Goal: Task Accomplishment & Management: Use online tool/utility

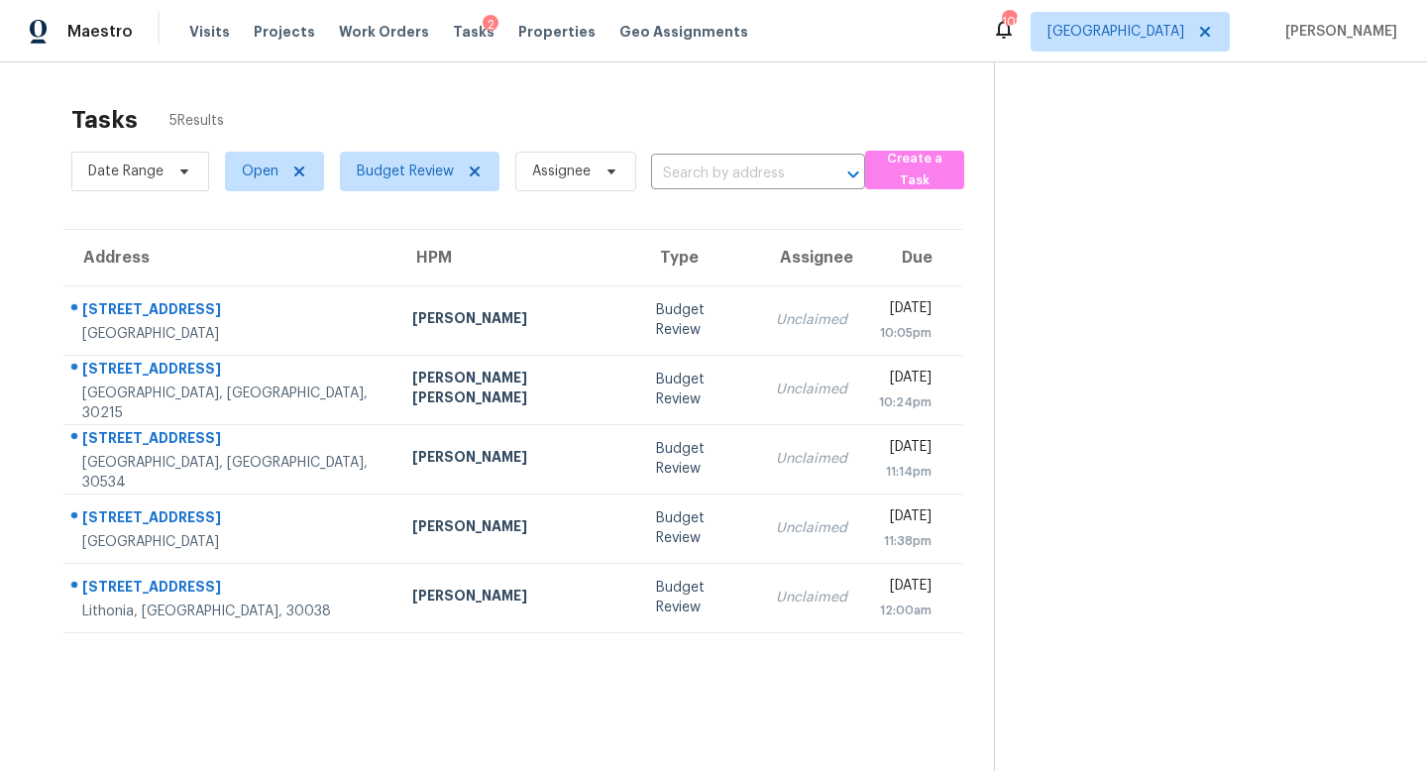
scroll to position [62, 0]
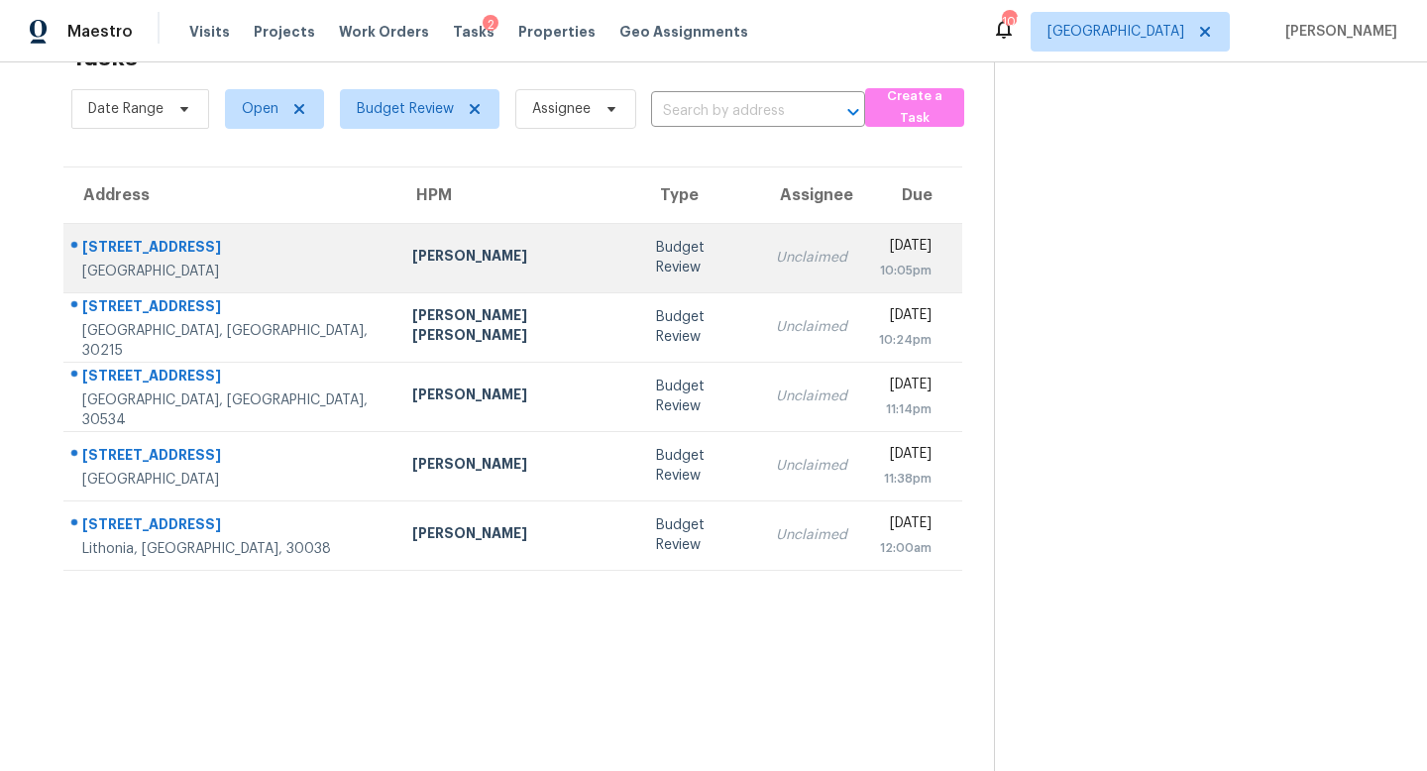
click at [640, 259] on td "Budget Review" at bounding box center [700, 257] width 120 height 69
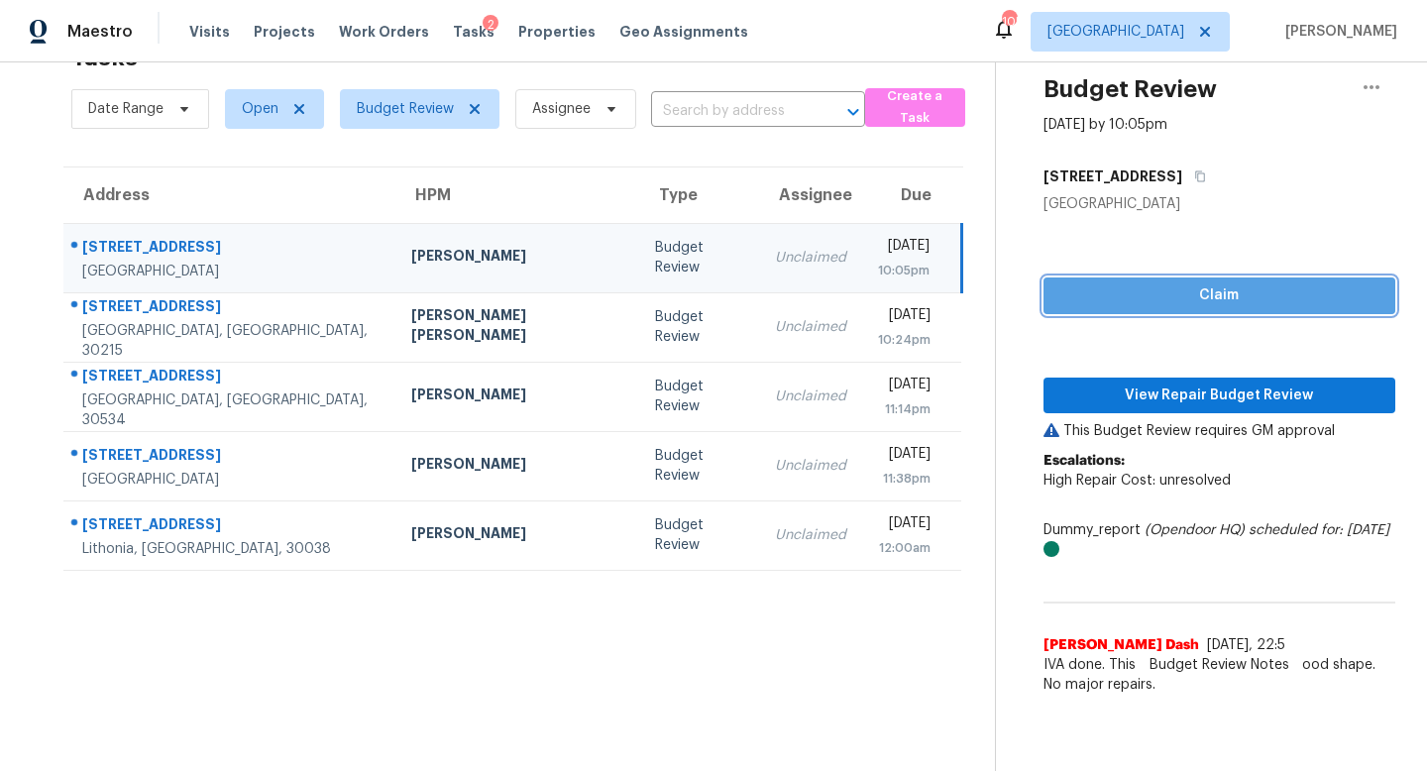
click at [1206, 290] on span "Claim" at bounding box center [1220, 295] width 320 height 25
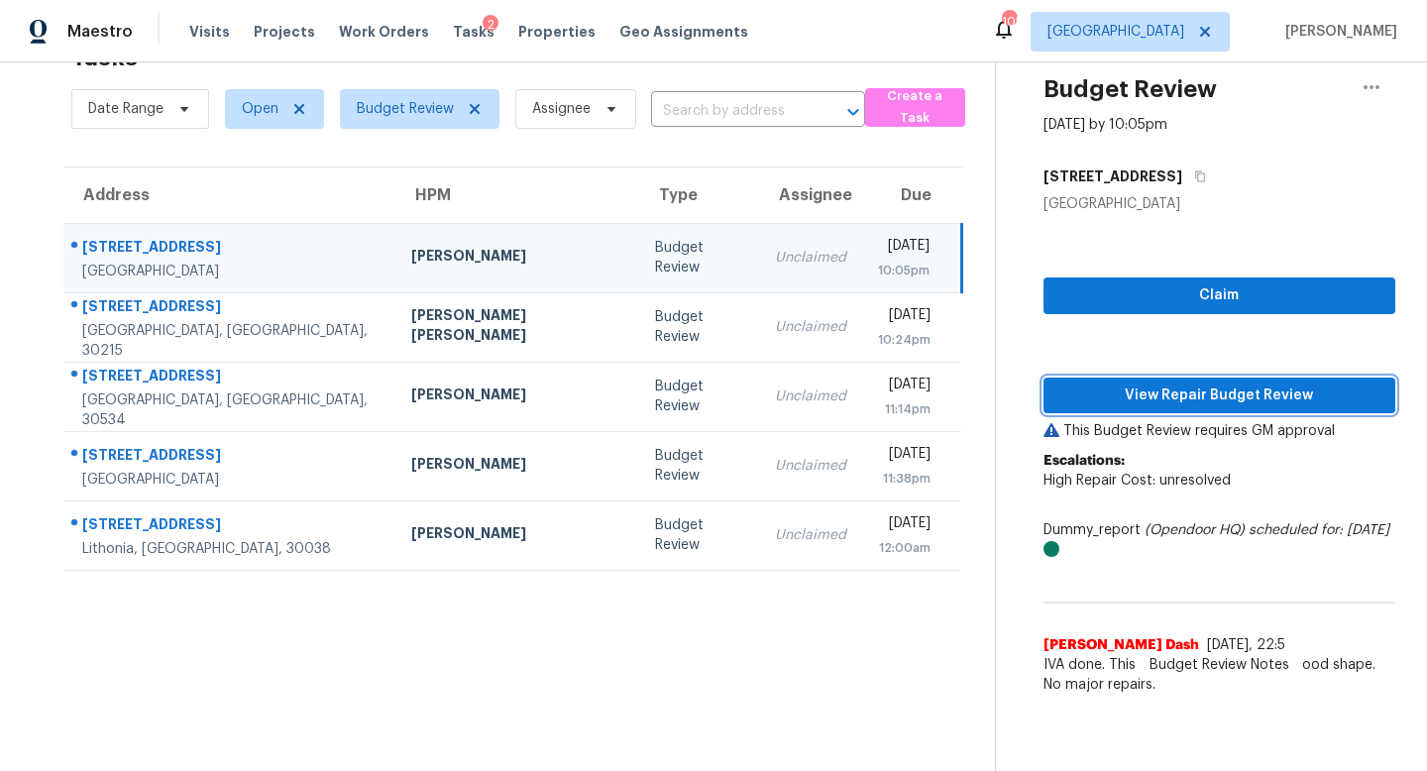
click at [1203, 392] on span "View Repair Budget Review" at bounding box center [1220, 396] width 320 height 25
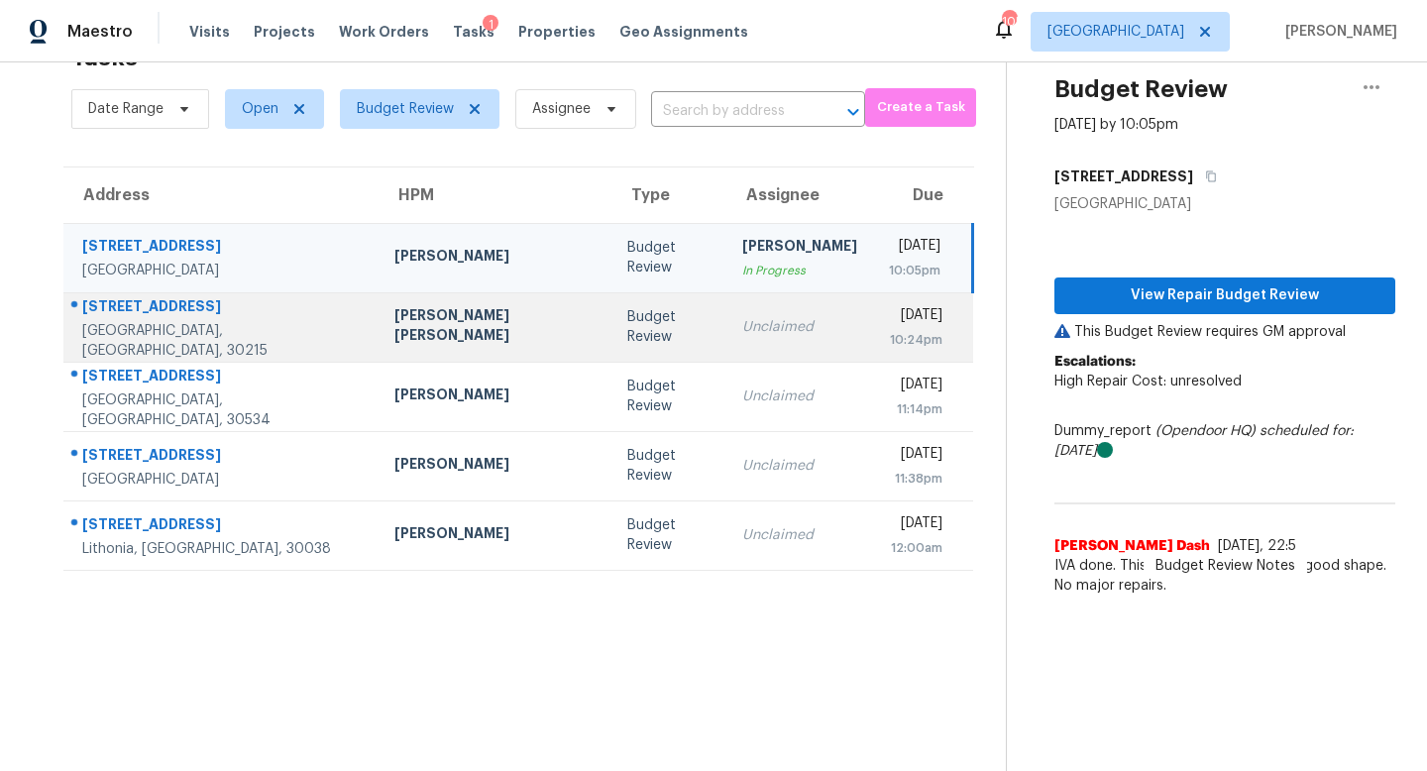
click at [727, 342] on td "Unclaimed" at bounding box center [800, 326] width 147 height 69
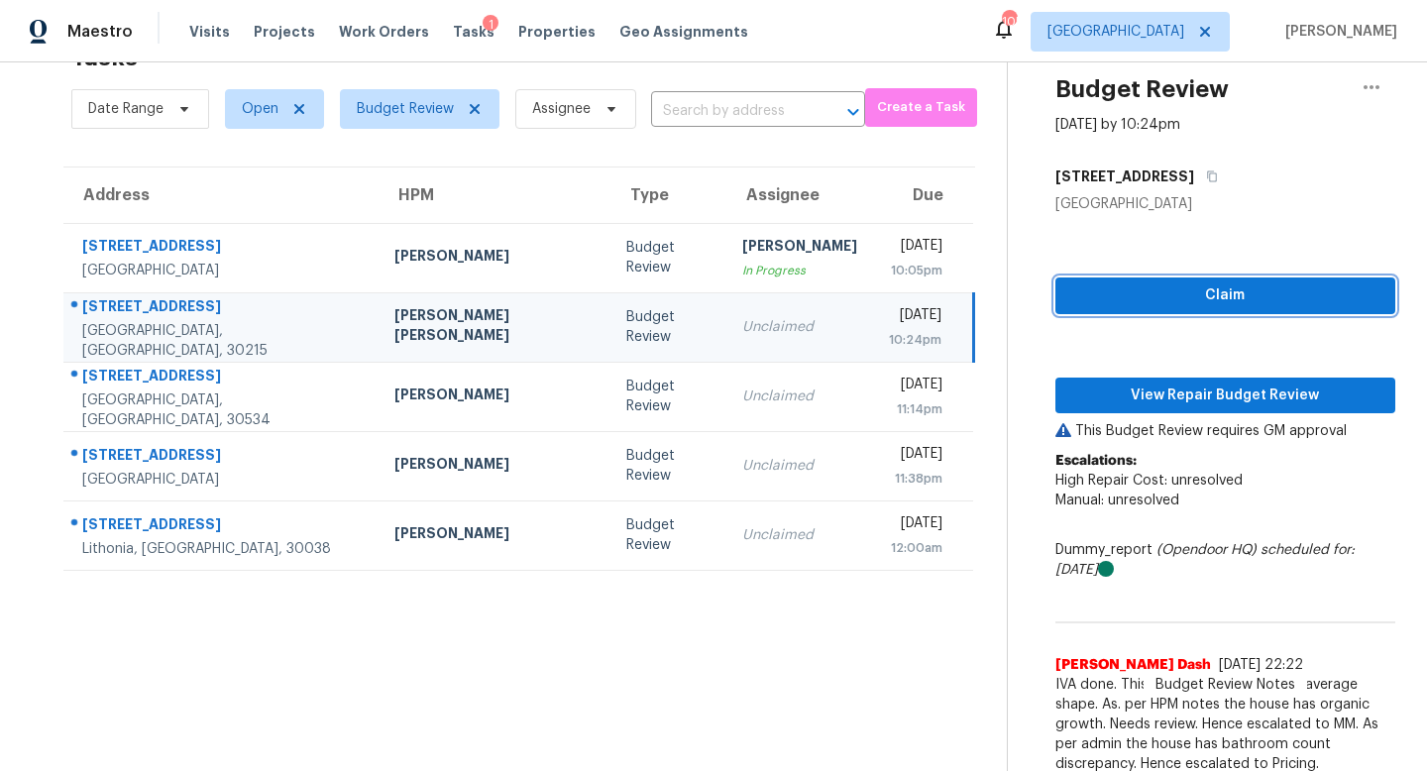
click at [1205, 289] on span "Claim" at bounding box center [1225, 295] width 308 height 25
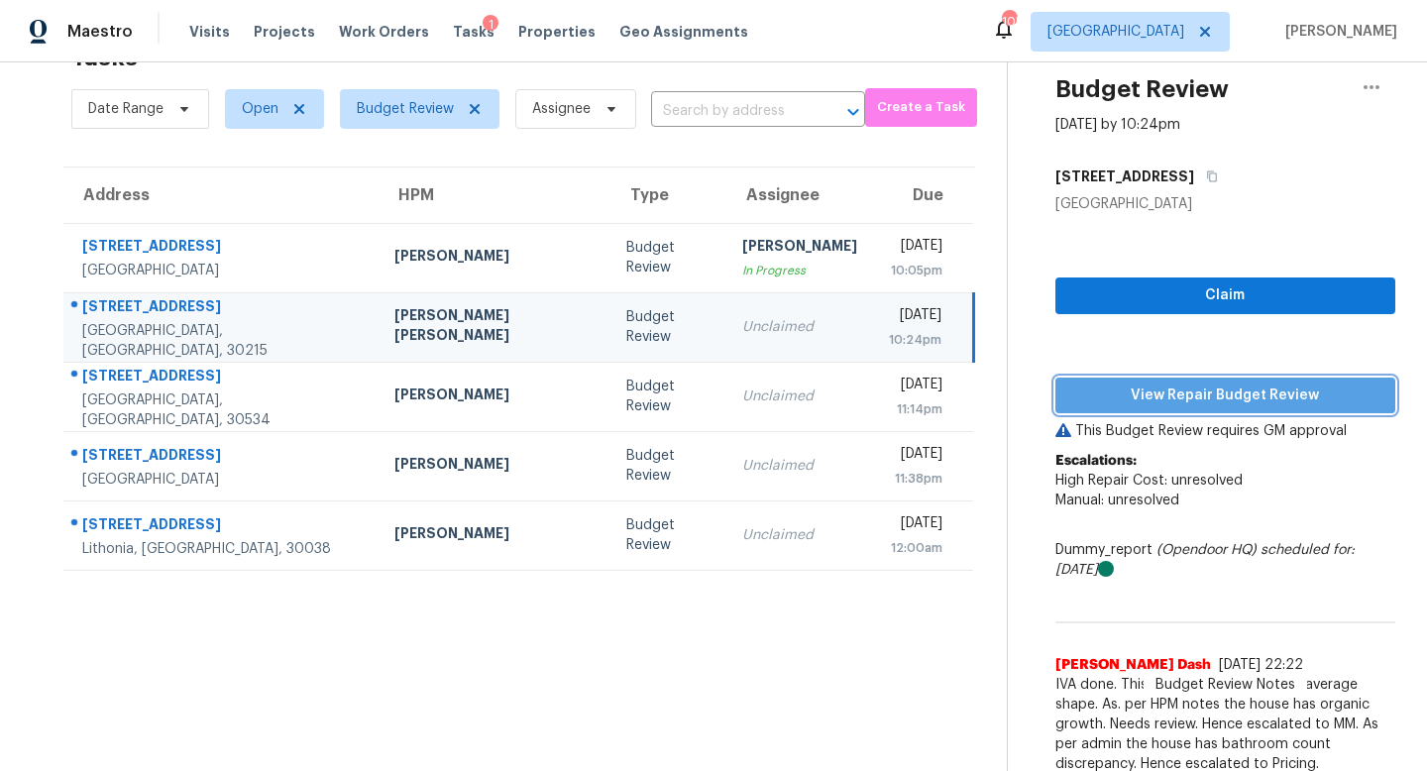
click at [1201, 394] on span "View Repair Budget Review" at bounding box center [1225, 396] width 308 height 25
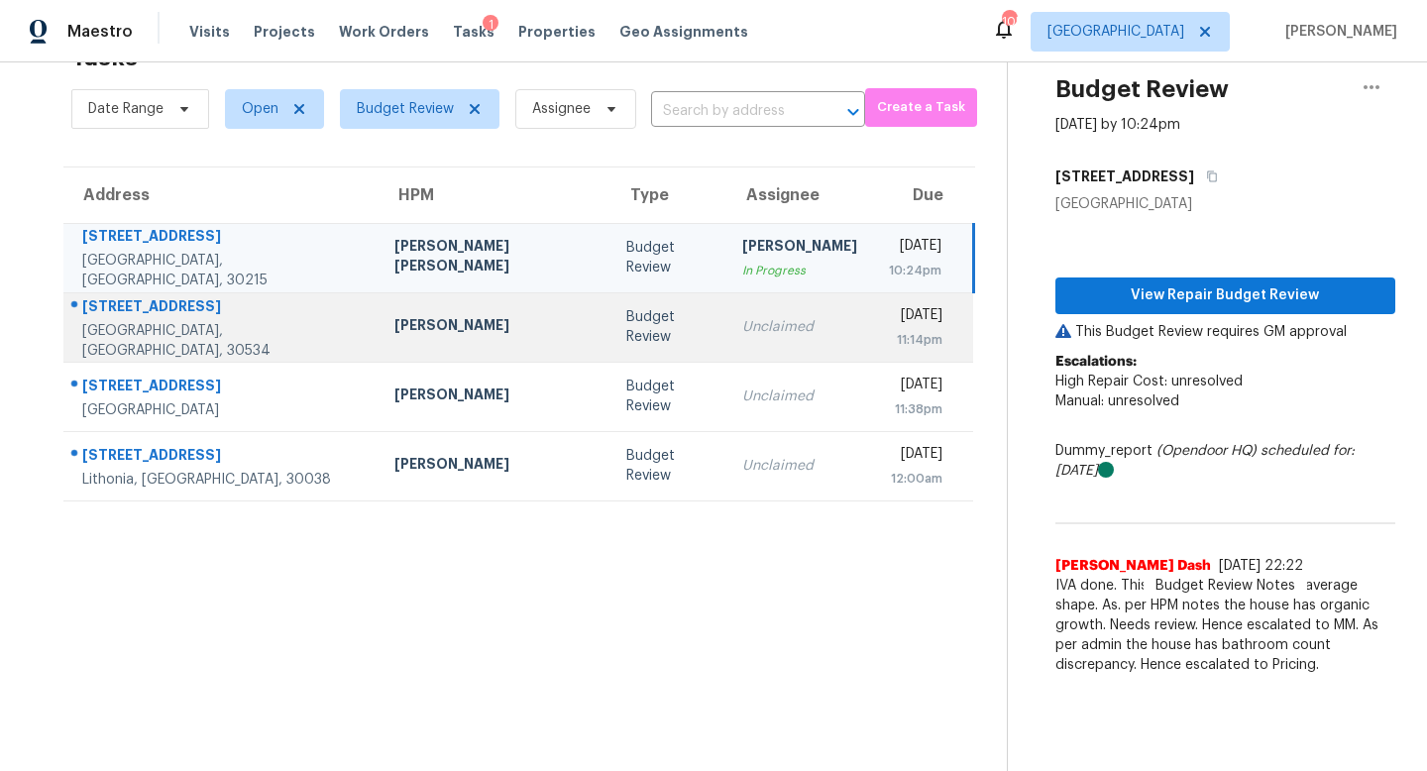
click at [742, 323] on div "Unclaimed" at bounding box center [799, 327] width 115 height 20
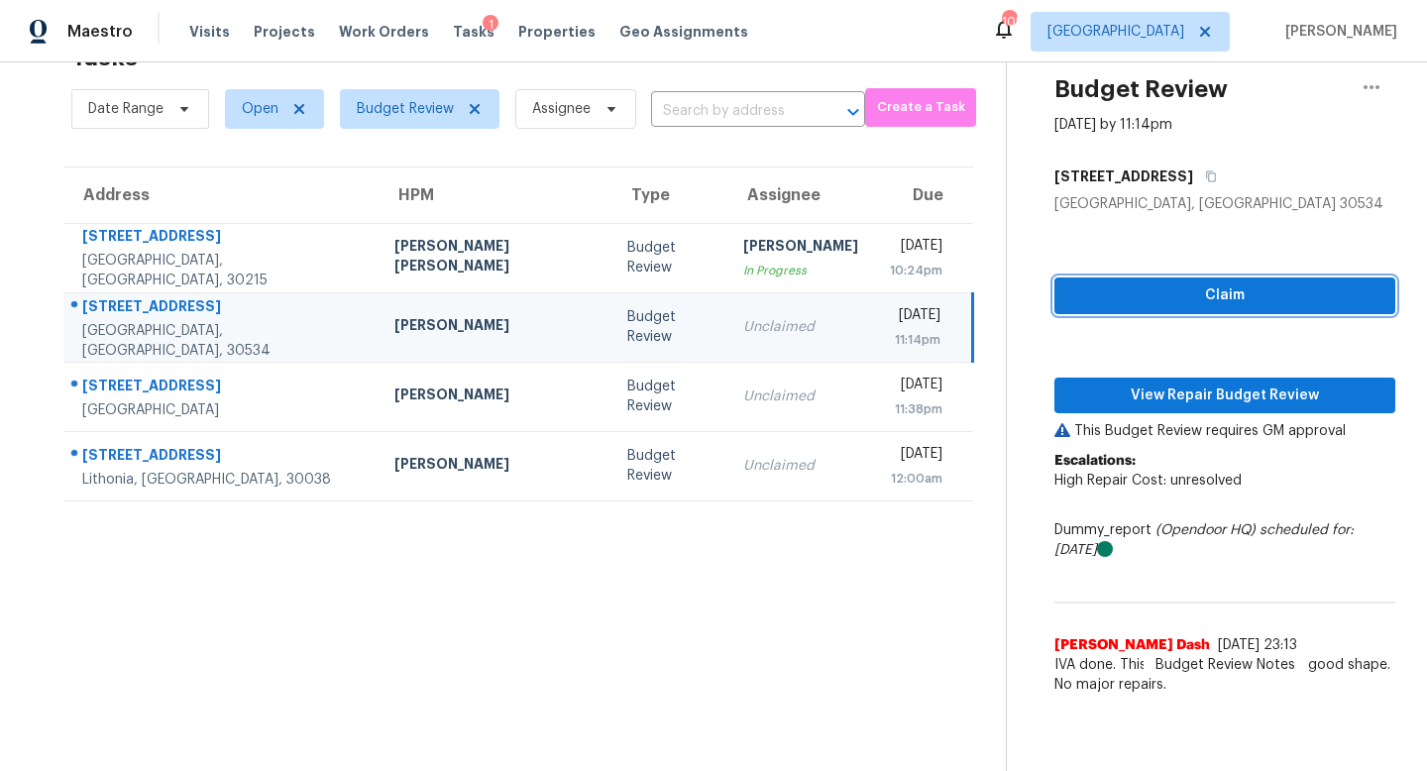
click at [1137, 298] on span "Claim" at bounding box center [1224, 295] width 309 height 25
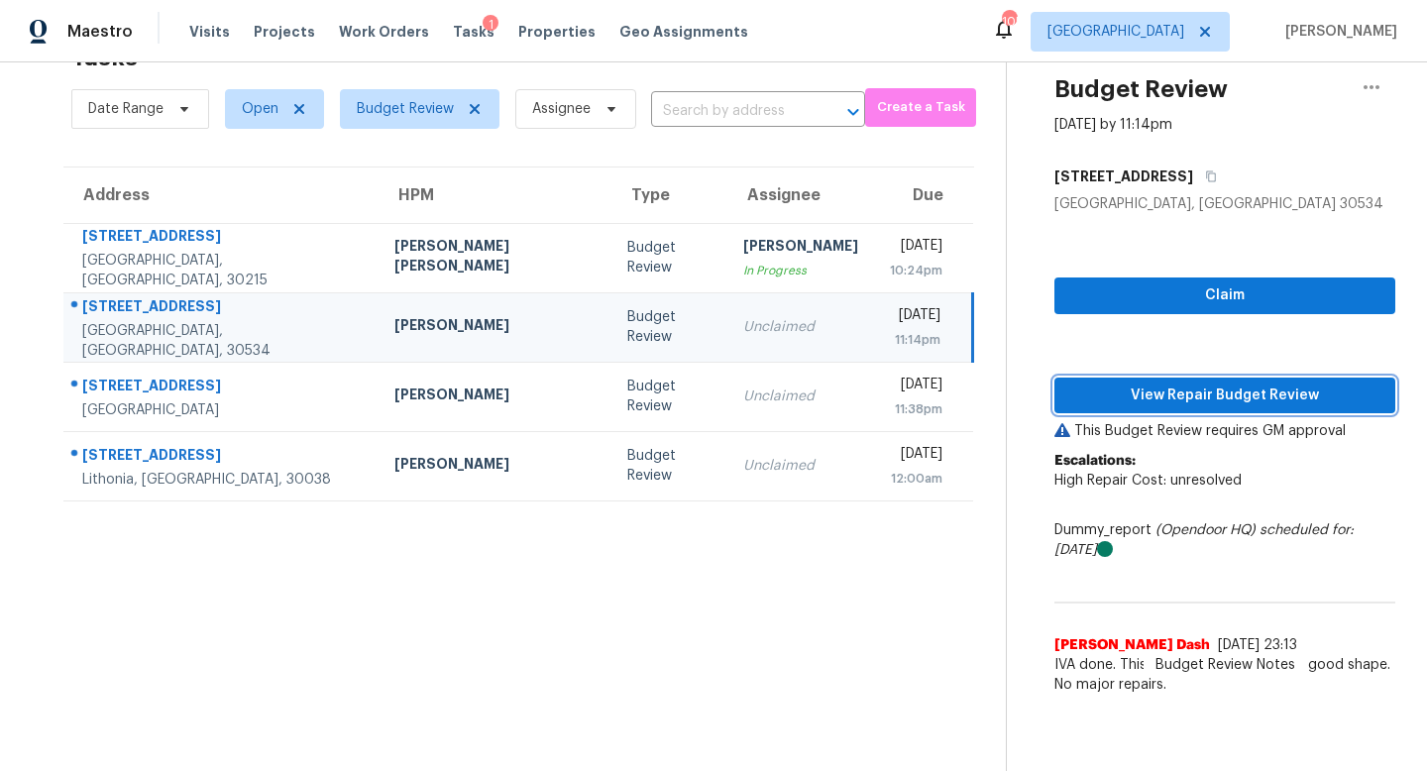
click at [1154, 392] on span "View Repair Budget Review" at bounding box center [1224, 396] width 309 height 25
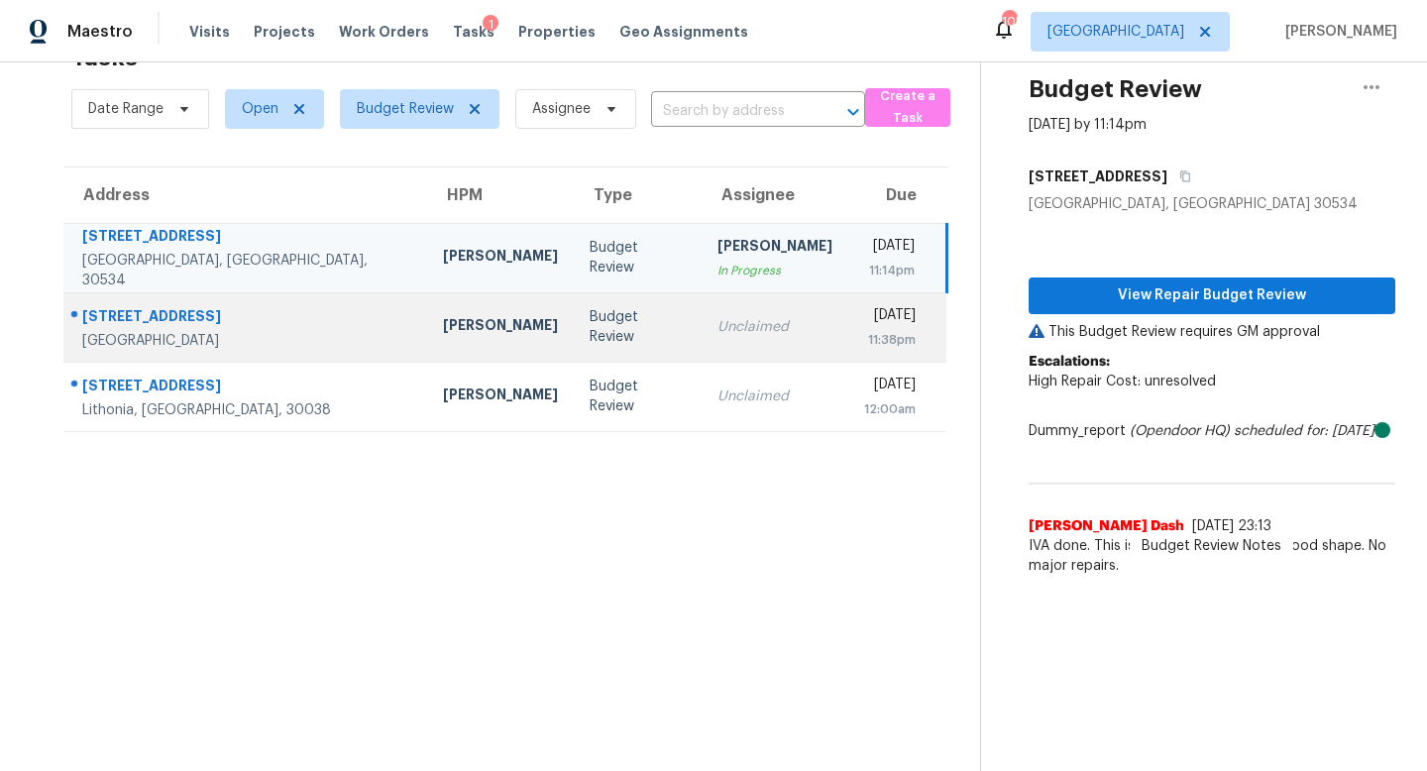
click at [706, 337] on td "Unclaimed" at bounding box center [775, 326] width 147 height 69
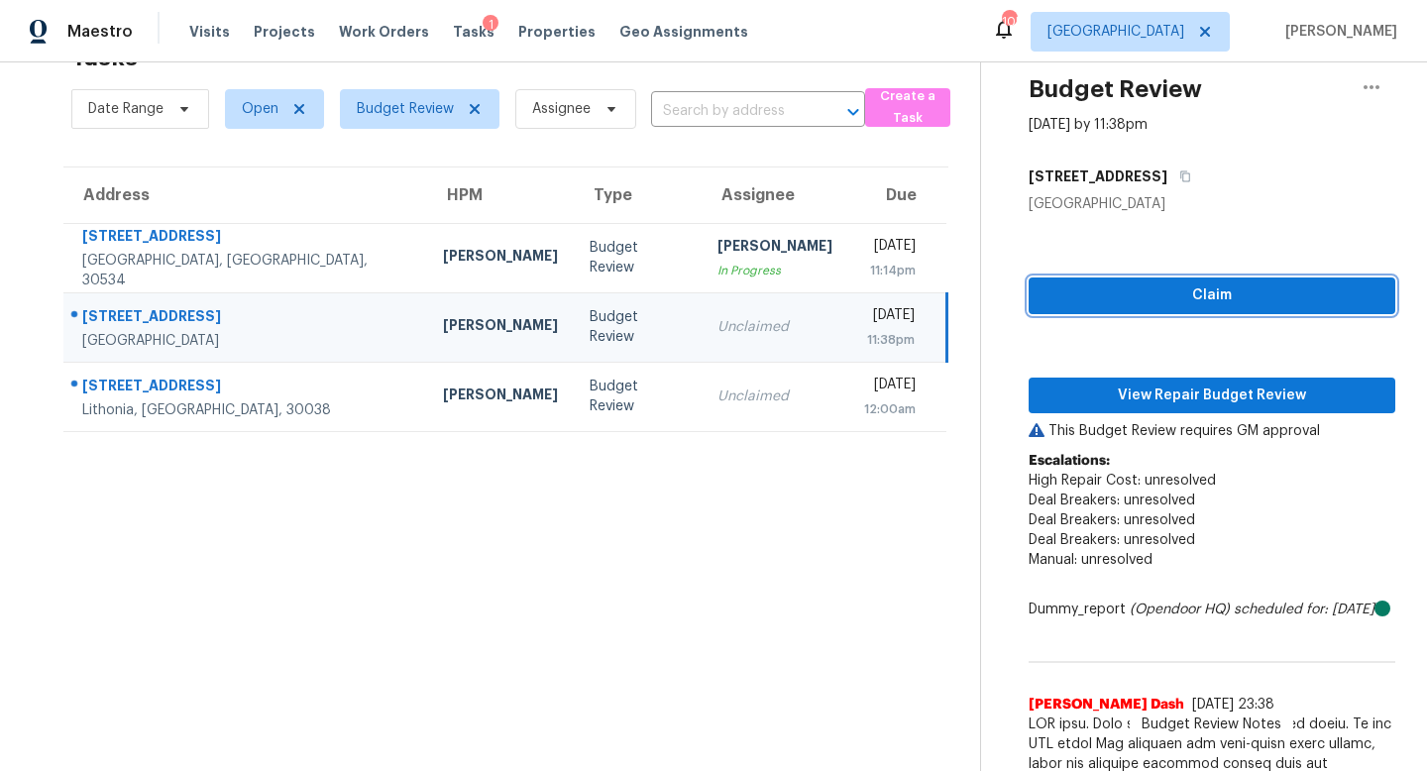
click at [1185, 293] on span "Claim" at bounding box center [1212, 295] width 335 height 25
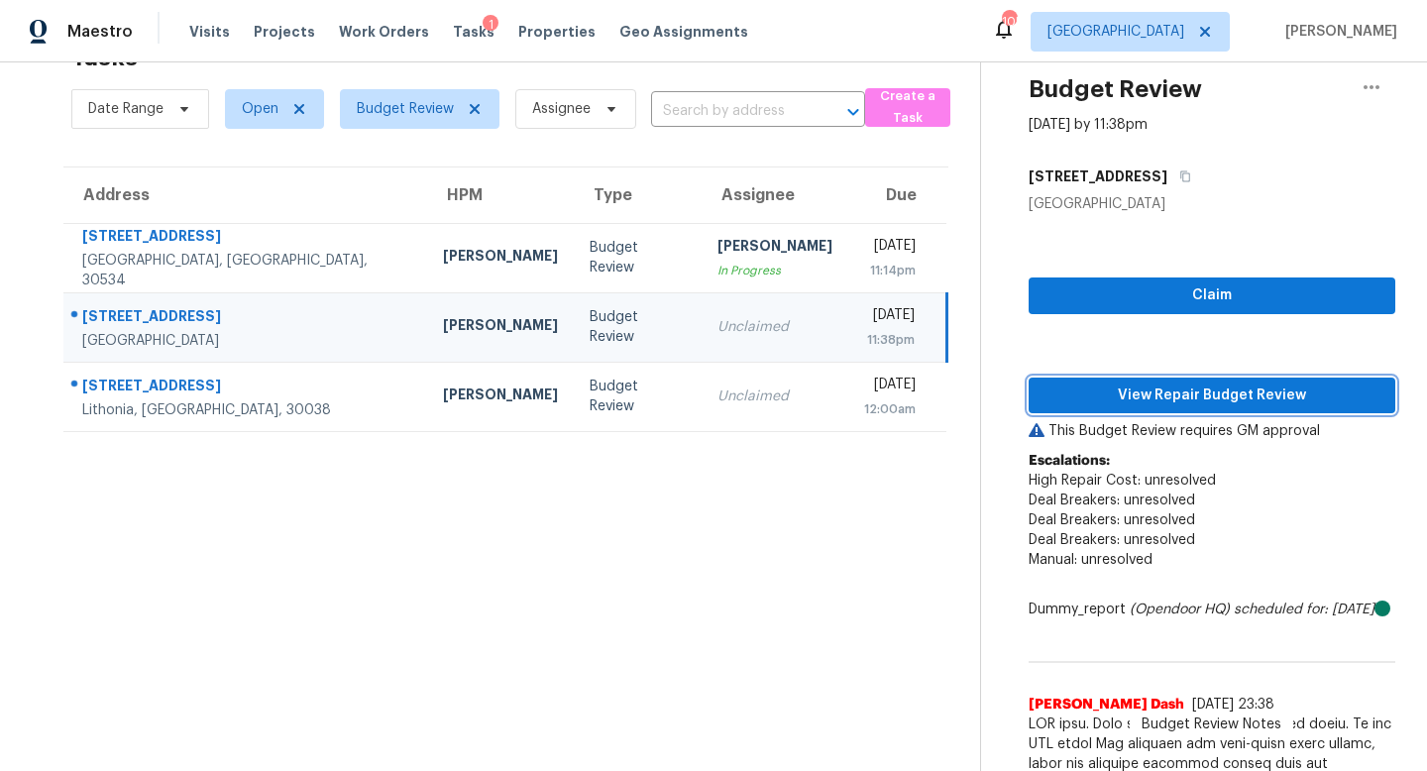
click at [1179, 378] on button "View Repair Budget Review" at bounding box center [1212, 396] width 367 height 37
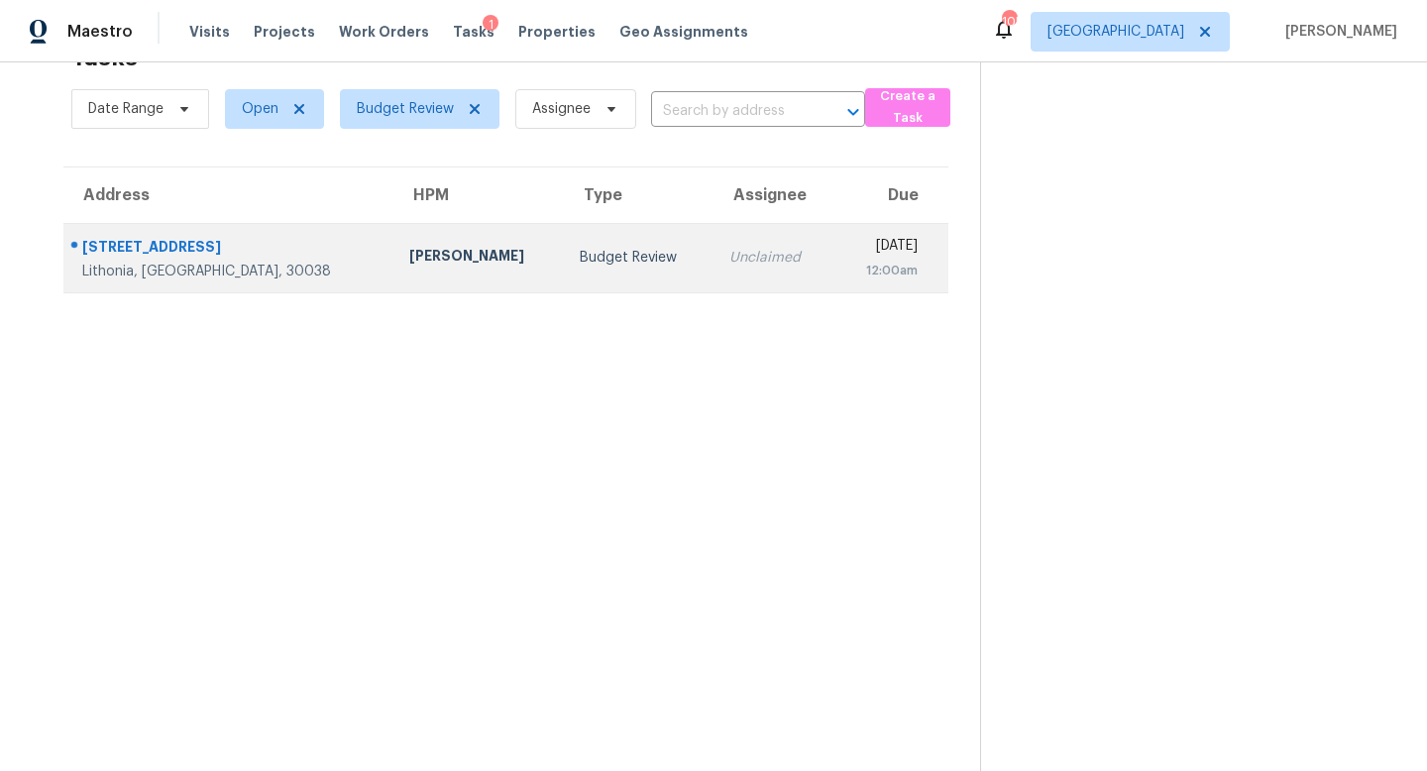
click at [607, 240] on td "Budget Review" at bounding box center [639, 257] width 150 height 69
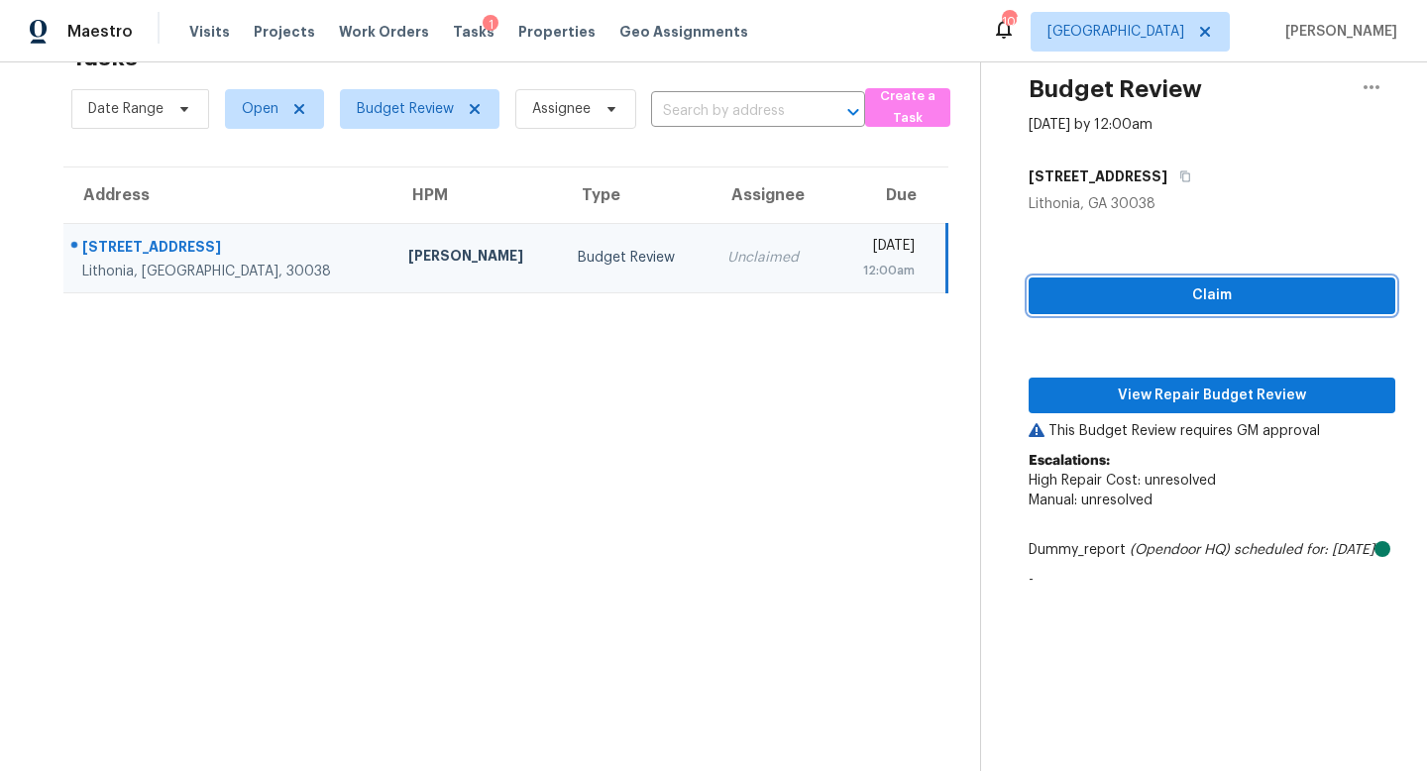
click at [1134, 298] on span "Claim" at bounding box center [1212, 295] width 335 height 25
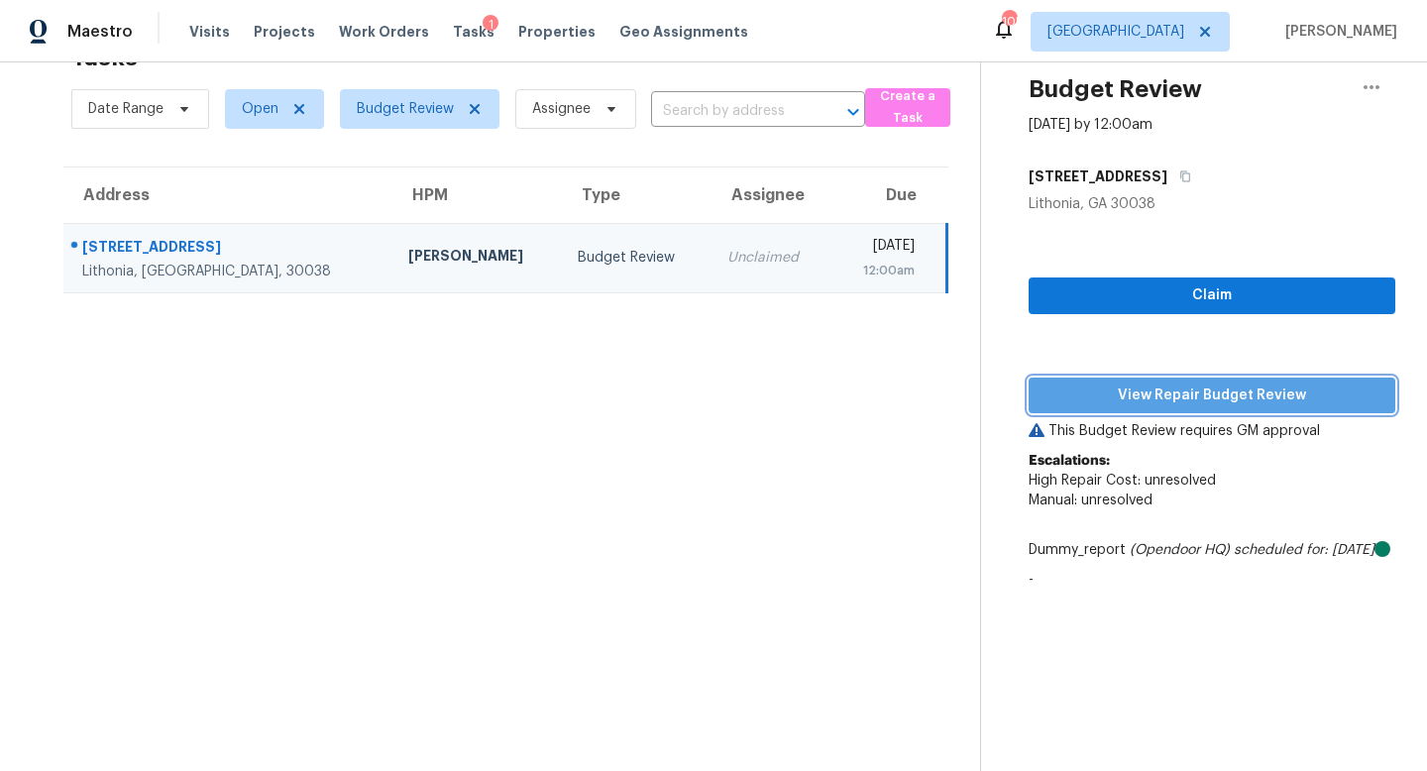
click at [1127, 401] on span "View Repair Budget Review" at bounding box center [1212, 396] width 335 height 25
